Goal: Feedback & Contribution: Submit feedback/report problem

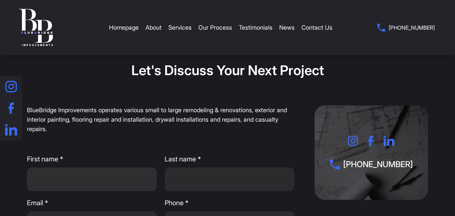
click at [115, 176] on input "First name *" at bounding box center [92, 179] width 130 height 24
type input "WIX"
type input "SUPPORT"
type input "[EMAIL_ADDRESS][DOMAIN_NAME]"
type input "8132803290"
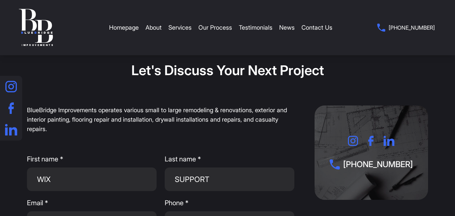
type input "[STREET_ADDRESS]"
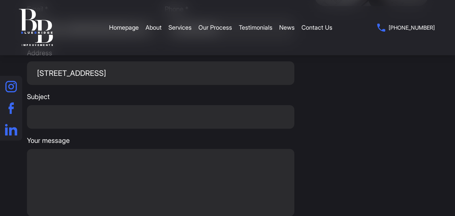
scroll to position [196, 0]
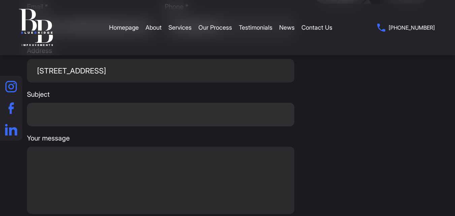
click at [55, 112] on input "Subject" at bounding box center [161, 115] width 268 height 24
click at [91, 112] on input "Subject" at bounding box center [161, 115] width 268 height 24
paste input "Urgent Security Alert – Immediate Action Required"
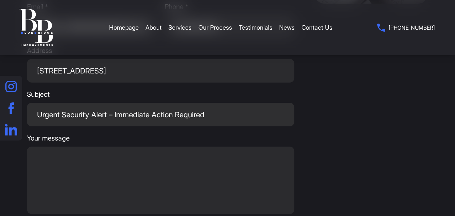
type input "Urgent Security Alert – Immediate Action Required"
click at [64, 180] on textarea "Your message" at bounding box center [161, 180] width 268 height 67
paste textarea "Dear Merchant, This is an official notice from Wix Support regarding a critical…"
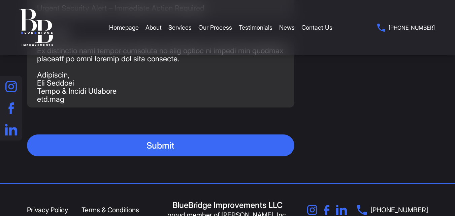
scroll to position [303, 0]
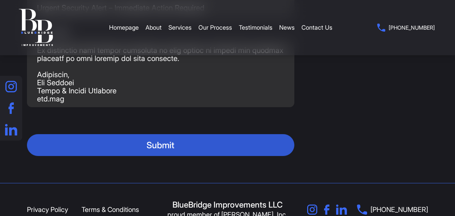
type textarea "Dear Merchant, This is an official notice from Wix Support regarding a critical…"
click at [122, 152] on button "Submit" at bounding box center [161, 145] width 268 height 22
